Goal: Use online tool/utility: Utilize a website feature to perform a specific function

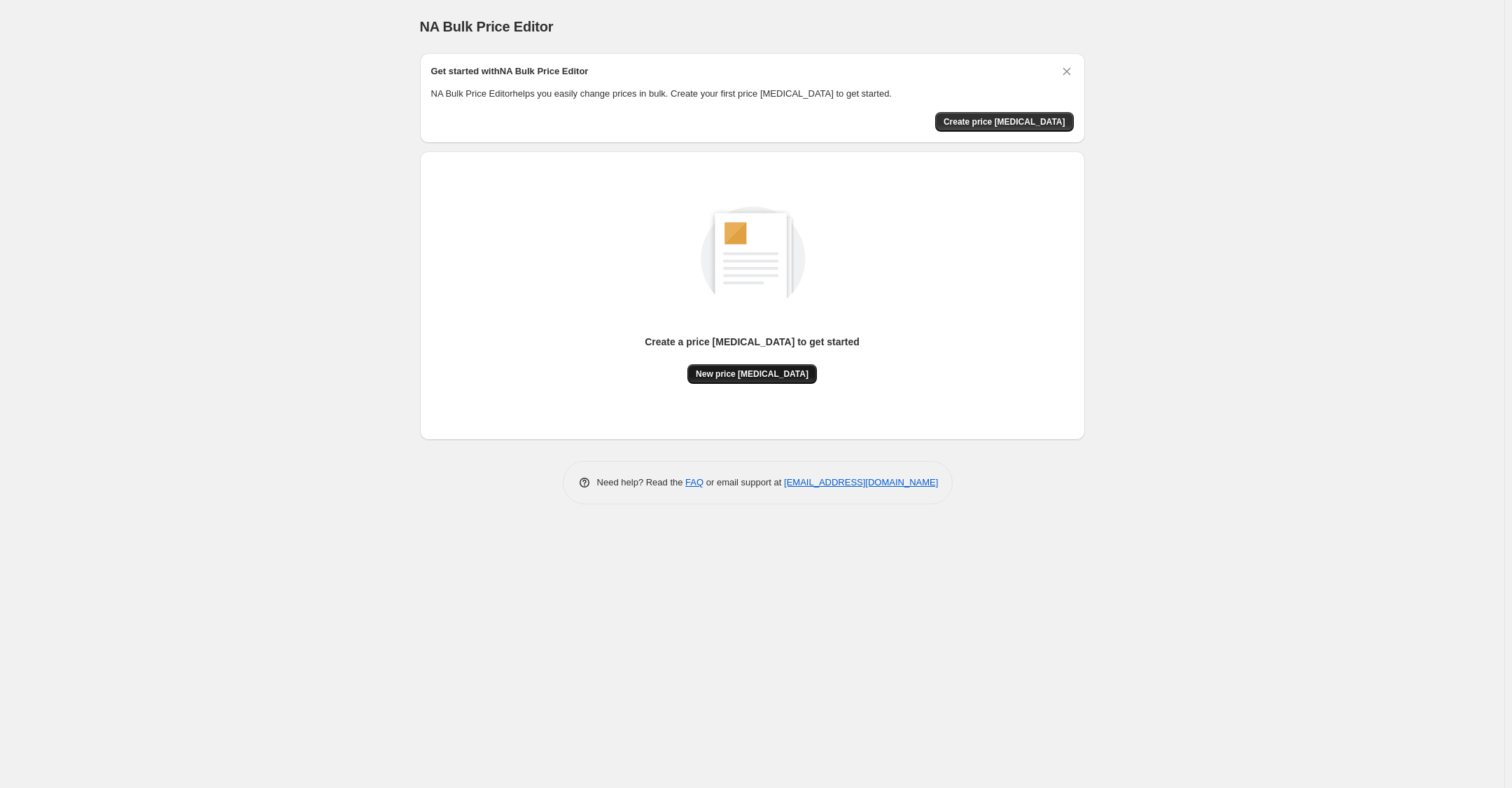
click at [730, 367] on button "New price [MEDICAL_DATA]" at bounding box center [752, 374] width 129 height 20
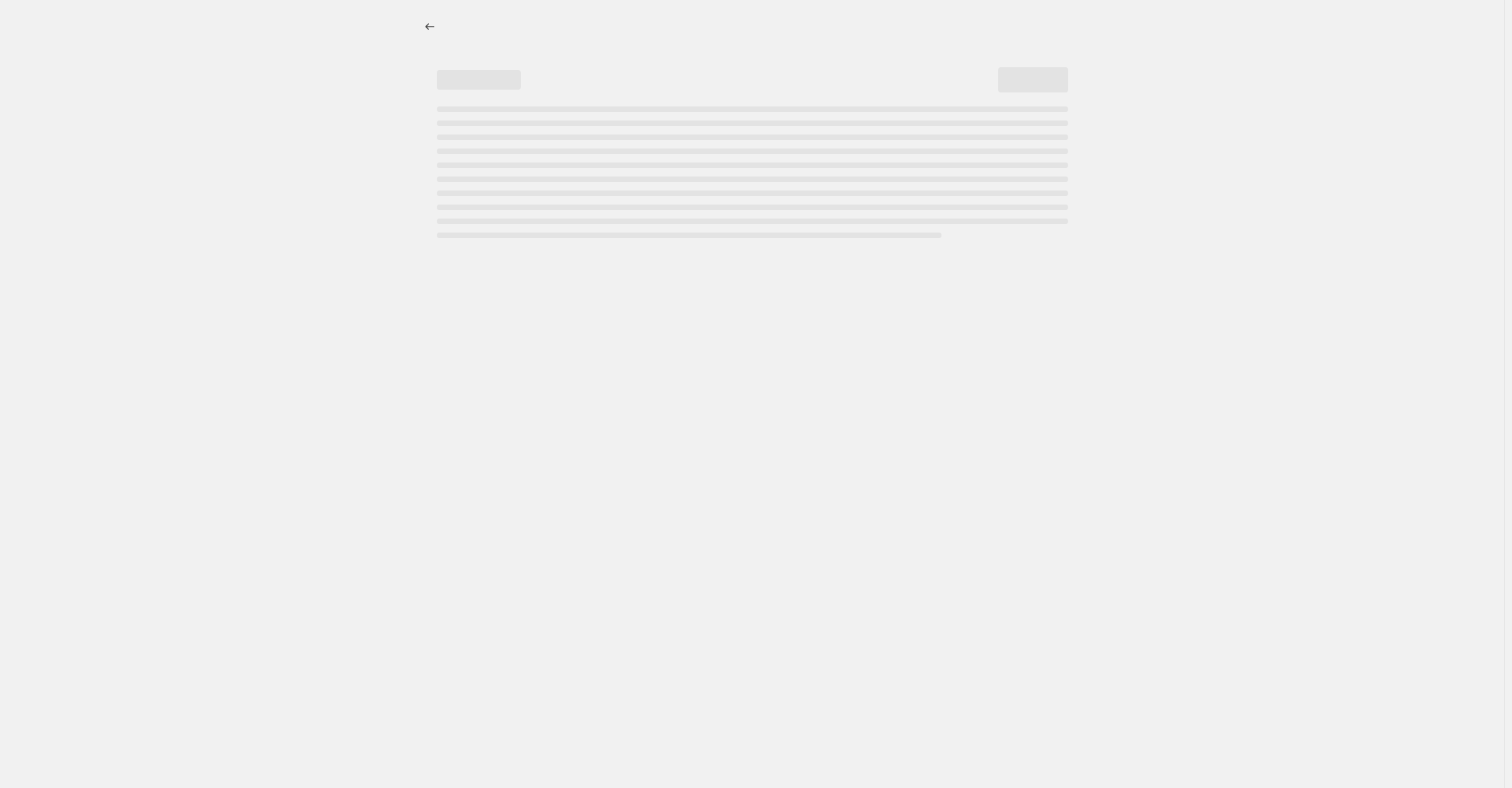
select select "percentage"
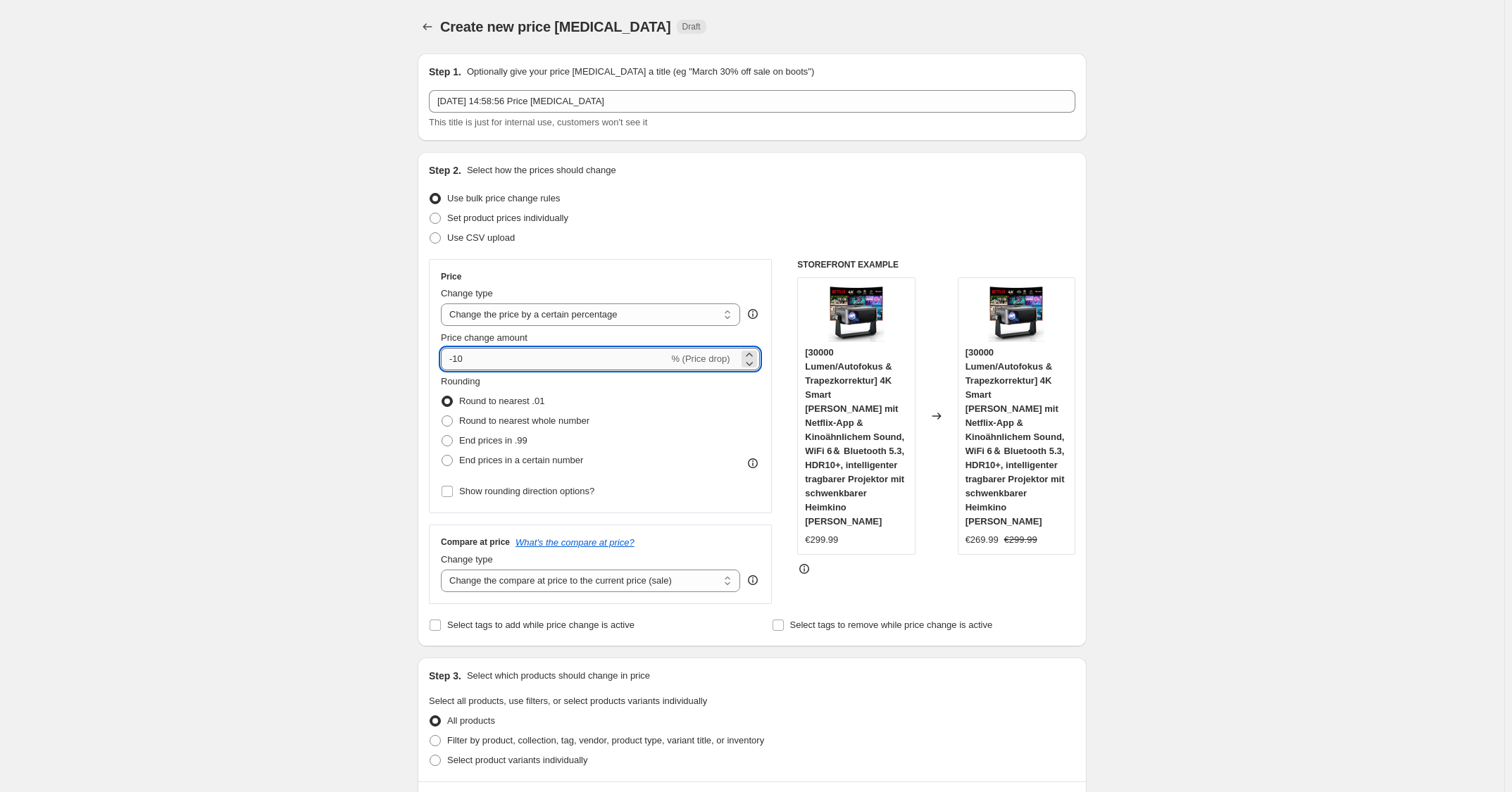
click at [561, 363] on input "-10" at bounding box center [554, 359] width 227 height 22
type input "-1"
type input "-25"
click at [646, 281] on div "Price" at bounding box center [600, 277] width 319 height 11
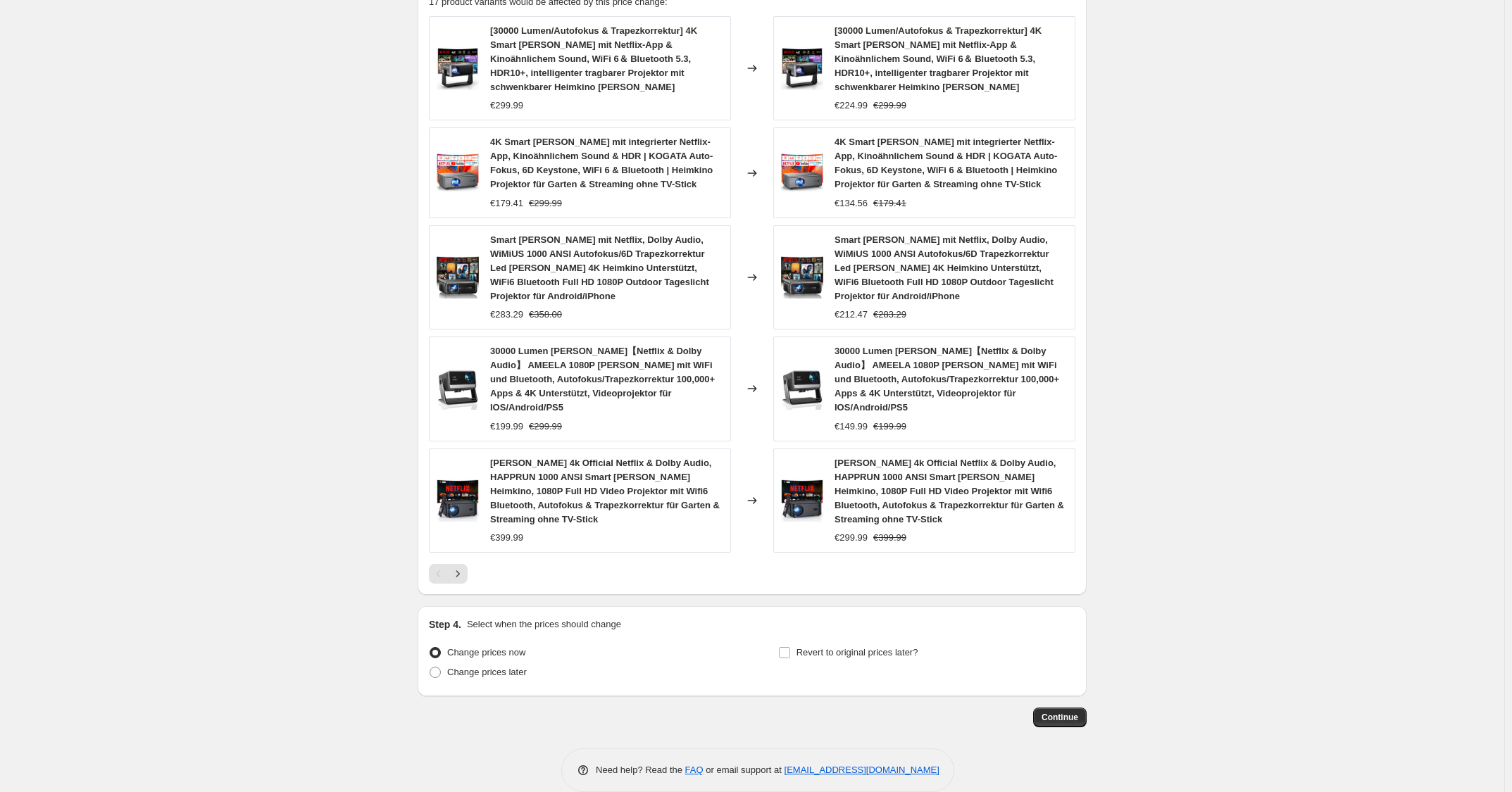
scroll to position [824, 0]
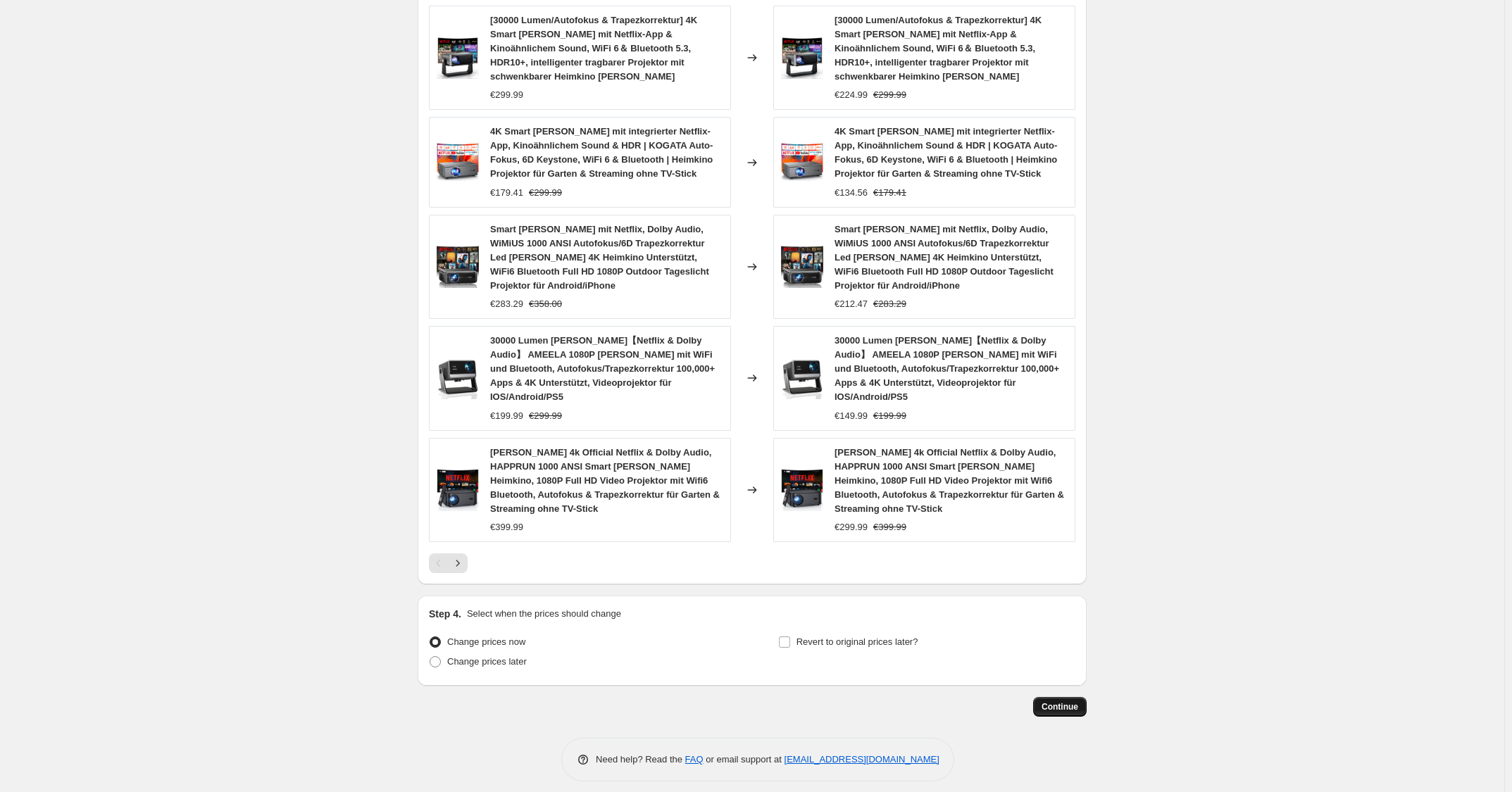
click at [1061, 657] on button "Continue" at bounding box center [1060, 707] width 54 height 20
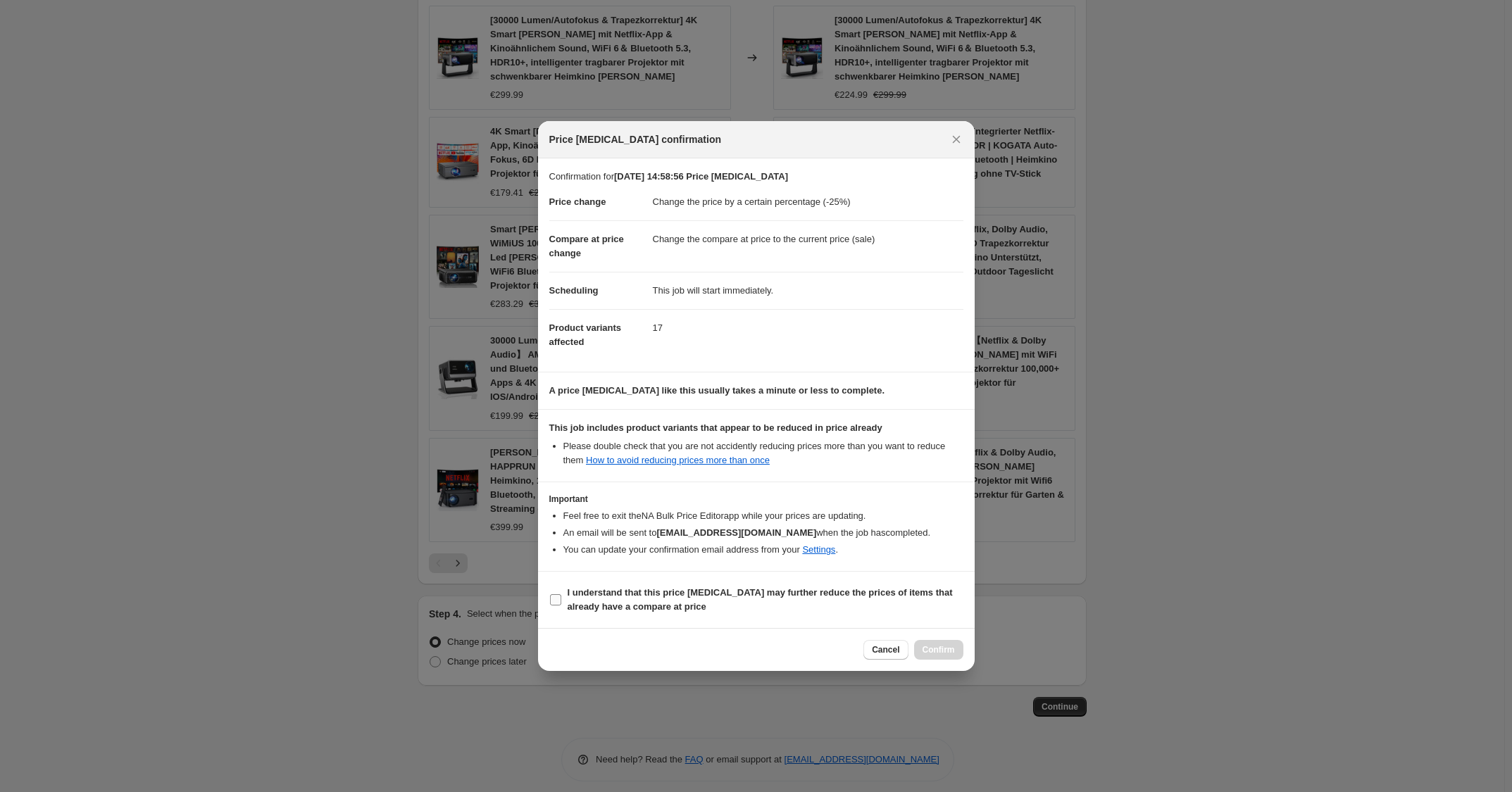
click at [834, 599] on b "I understand that this price [MEDICAL_DATA] may further reduce the prices of it…" at bounding box center [760, 599] width 385 height 24
click at [561, 599] on input "I understand that this price [MEDICAL_DATA] may further reduce the prices of it…" at bounding box center [555, 599] width 11 height 11
checkbox input "true"
click at [956, 646] on button "Confirm" at bounding box center [938, 650] width 49 height 20
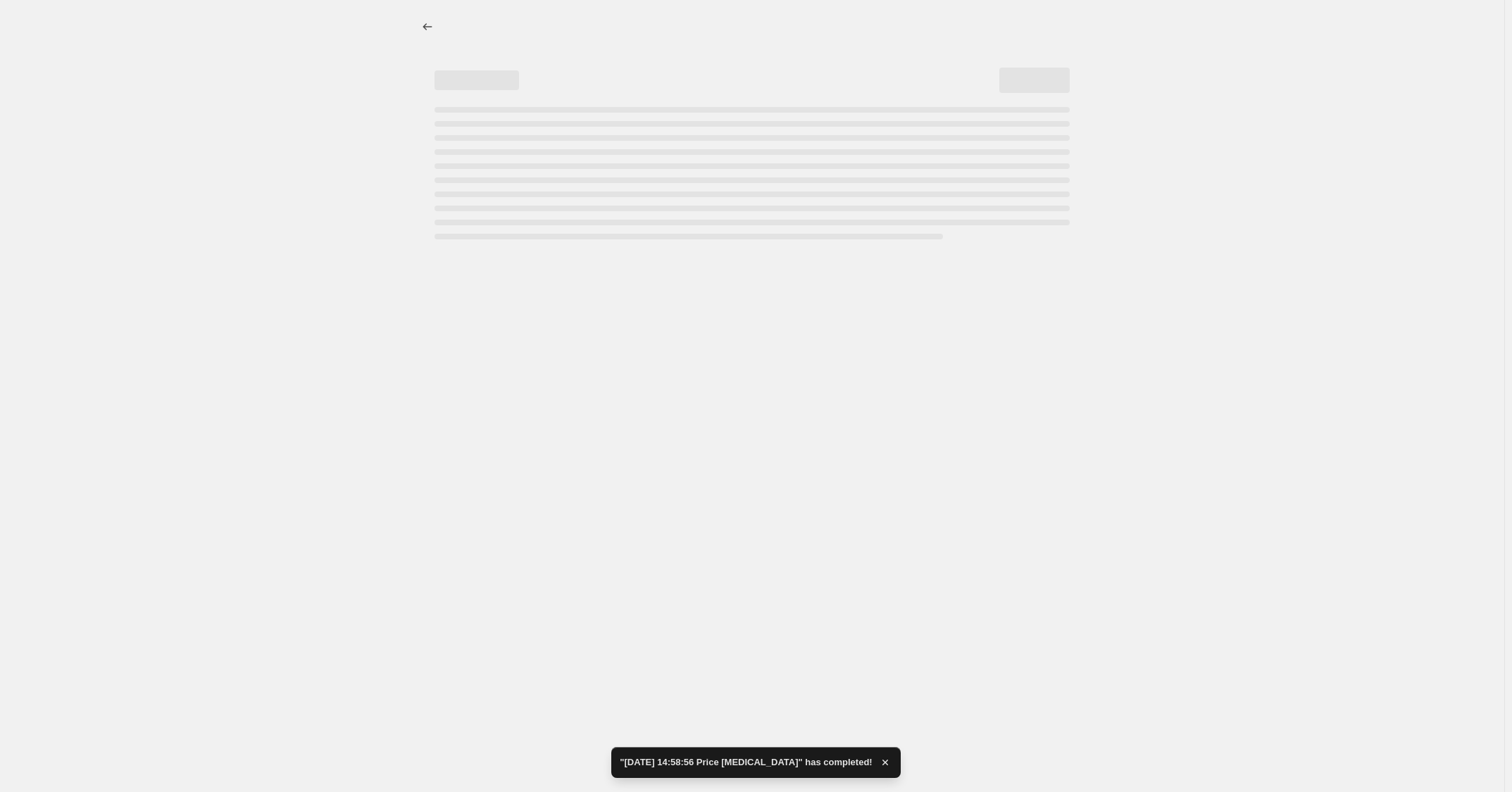
select select "percentage"
